Goal: Task Accomplishment & Management: Complete application form

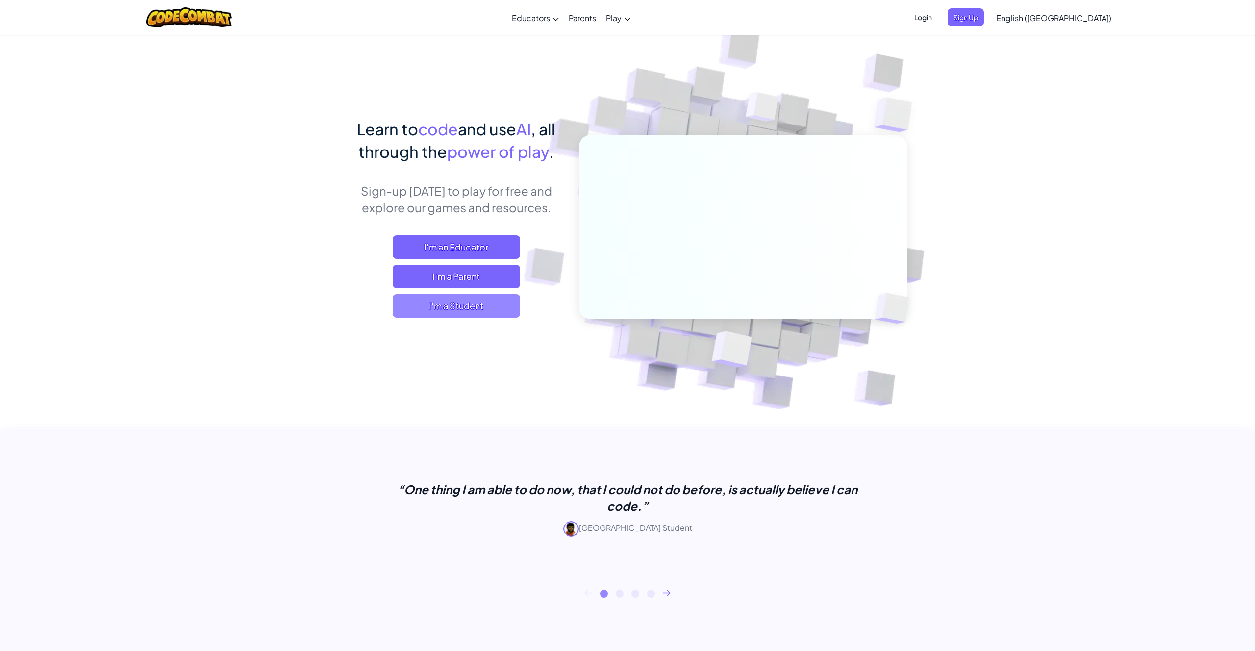
click at [425, 312] on span "I'm a Student" at bounding box center [457, 306] width 128 height 24
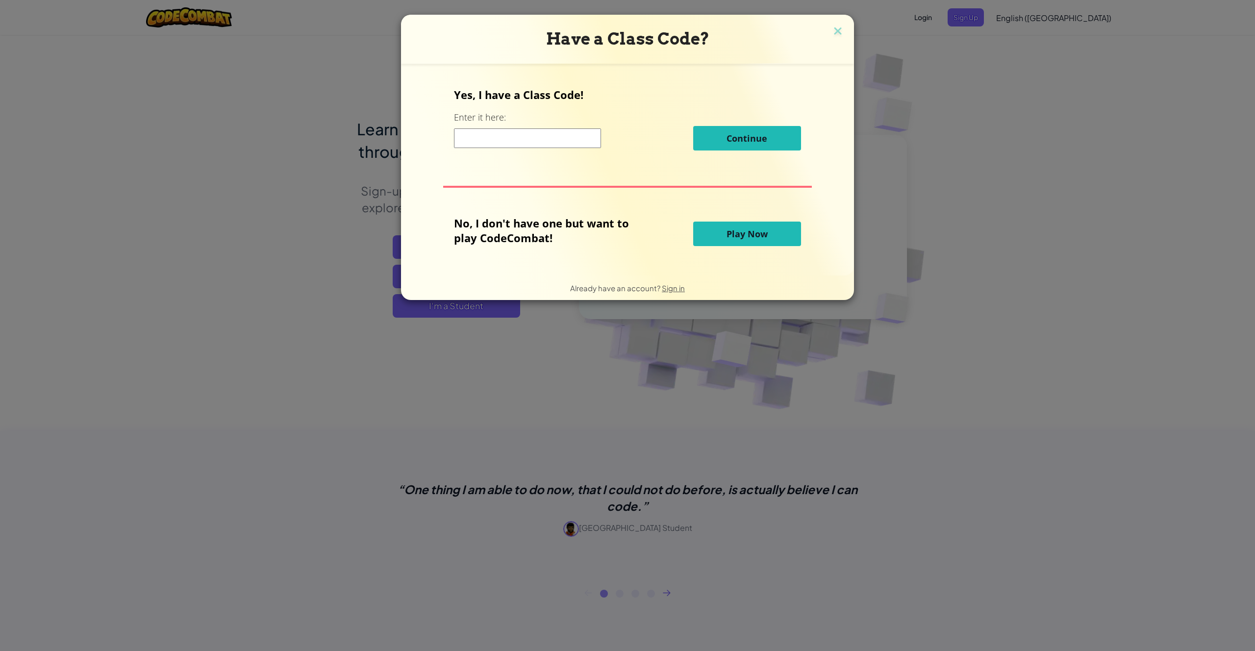
click at [518, 143] on input at bounding box center [527, 138] width 147 height 20
click at [522, 142] on input at bounding box center [527, 138] width 147 height 20
type input "HalfCatSmall"
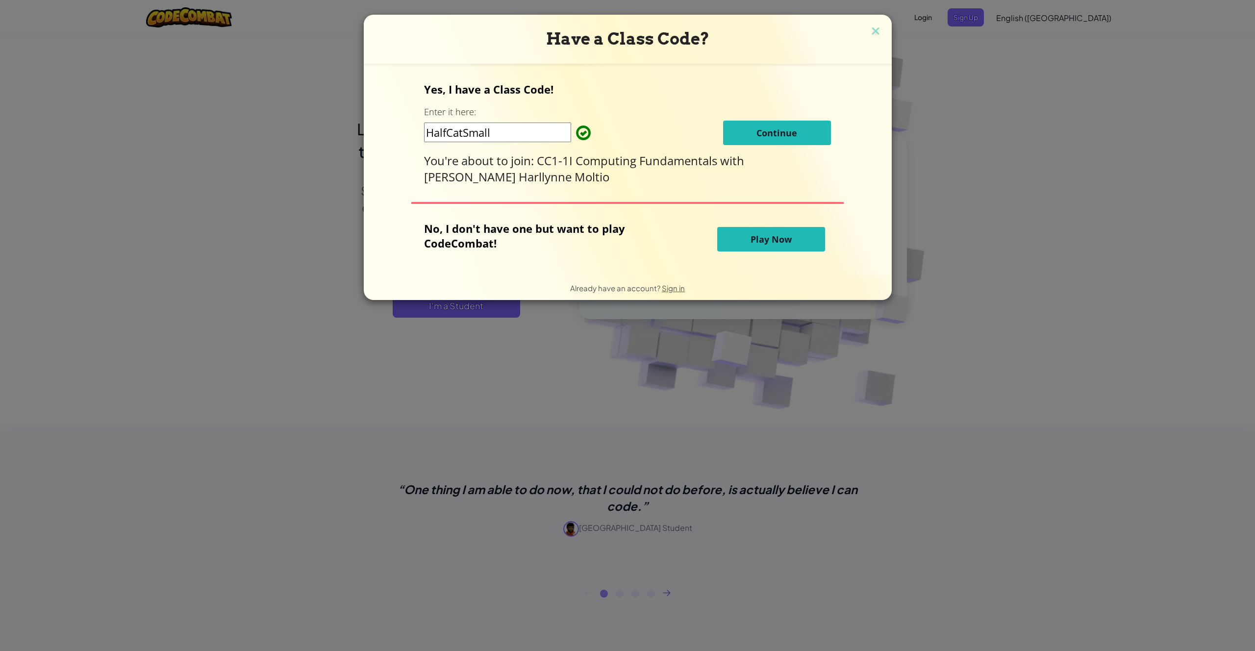
click at [757, 134] on span "Continue" at bounding box center [777, 133] width 41 height 12
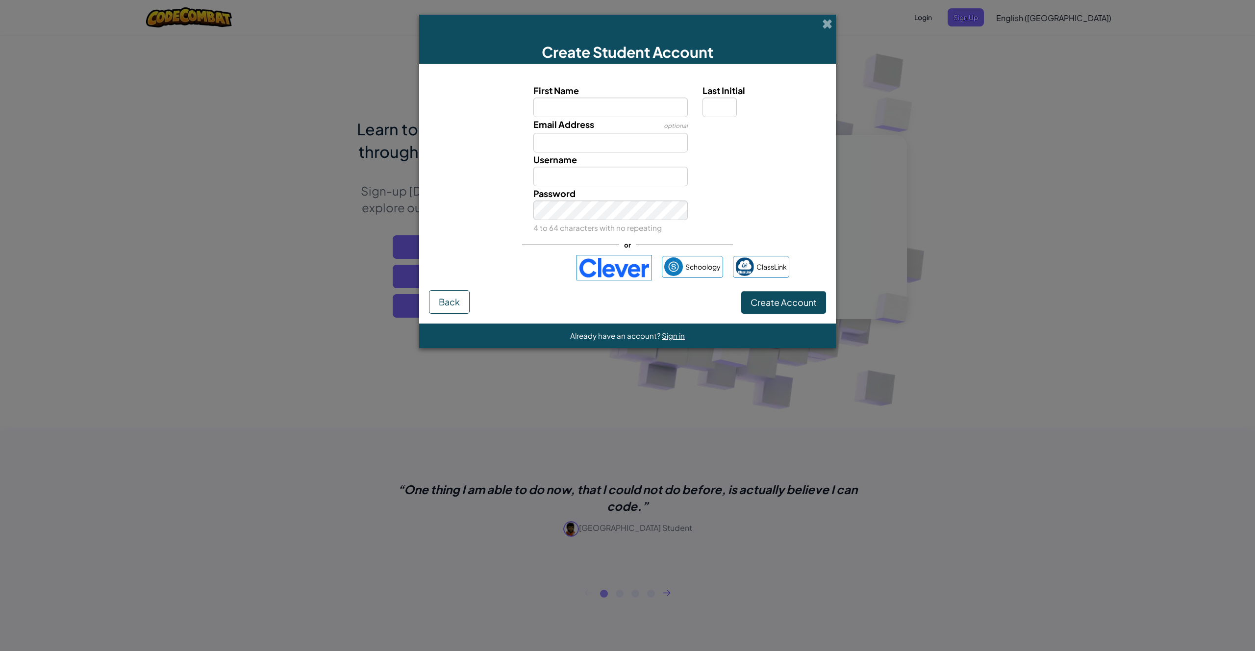
click at [622, 104] on input "First Name" at bounding box center [611, 108] width 155 height 20
type input "[PERSON_NAME]"
click at [609, 142] on input "Email Address" at bounding box center [611, 143] width 155 height 20
type input "[EMAIL_ADDRESS][DOMAIN_NAME]"
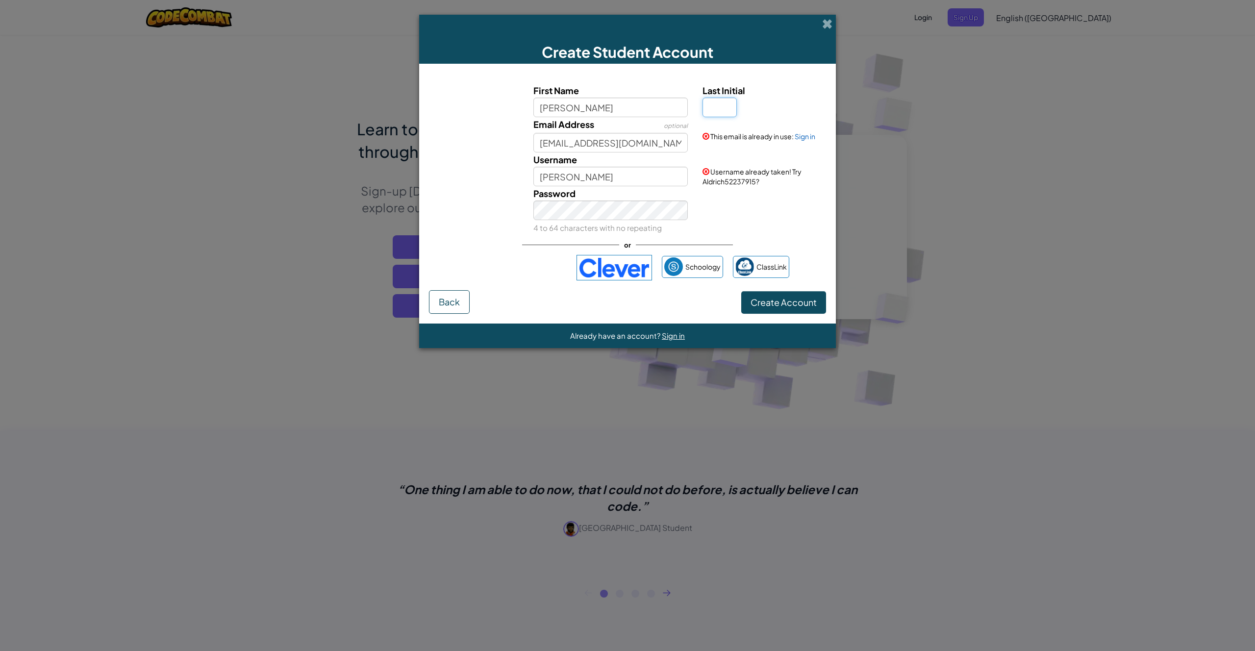
click at [723, 105] on input "Last Initial" at bounding box center [720, 108] width 34 height 20
type input "P"
type input "AldrichP"
click at [741, 291] on button "Create Account" at bounding box center [783, 302] width 85 height 23
click at [804, 136] on link "Sign in" at bounding box center [805, 136] width 21 height 9
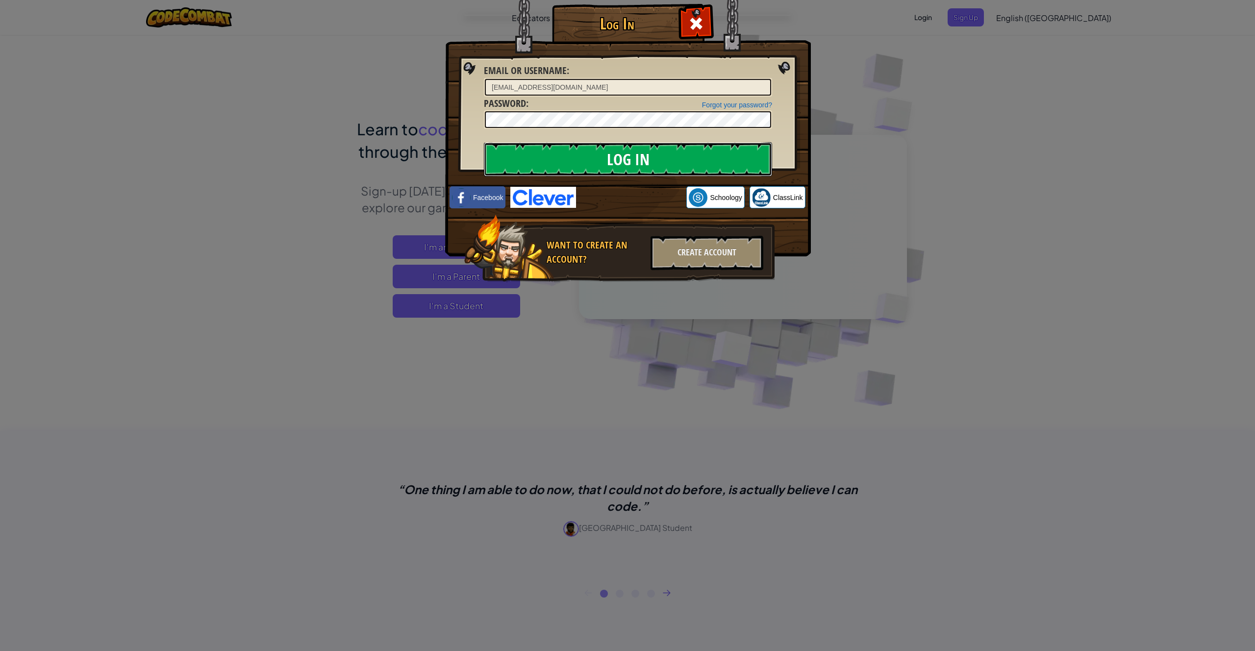
click at [612, 162] on input "Log In" at bounding box center [628, 159] width 288 height 34
click at [597, 161] on input "Log In" at bounding box center [628, 159] width 288 height 34
